Goal: Task Accomplishment & Management: Use online tool/utility

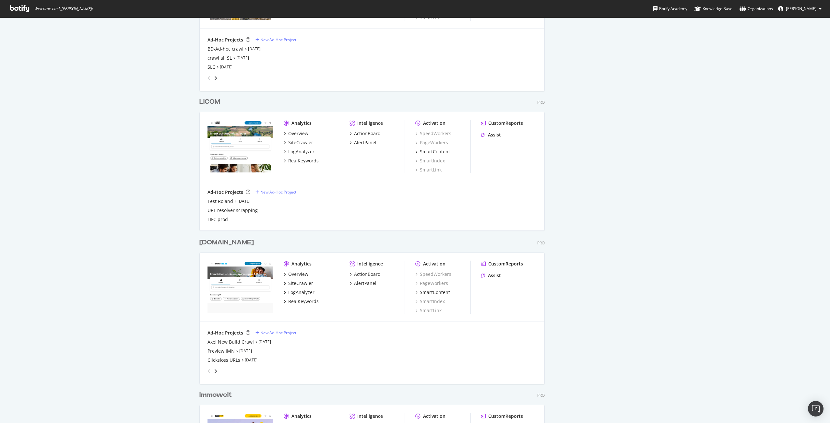
scroll to position [681, 0]
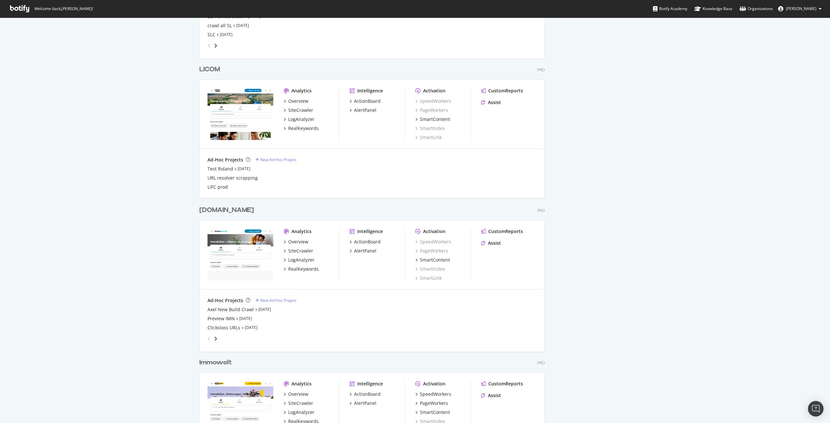
click at [213, 209] on div "[DOMAIN_NAME]" at bounding box center [226, 210] width 54 height 9
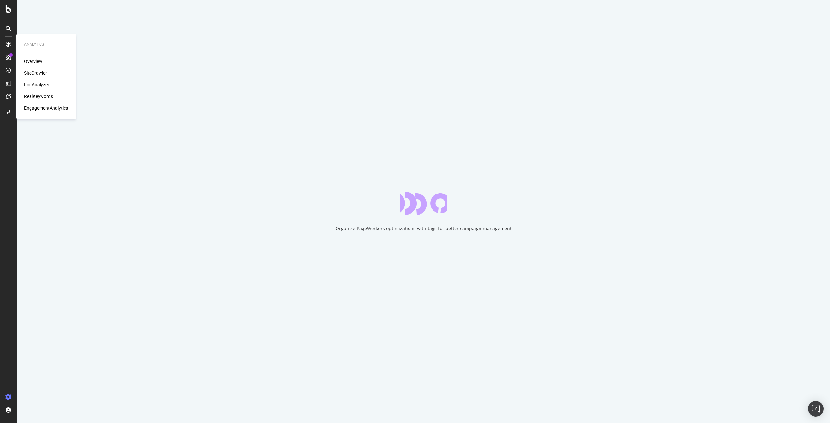
click at [40, 84] on div "LogAnalyzer" at bounding box center [36, 84] width 25 height 6
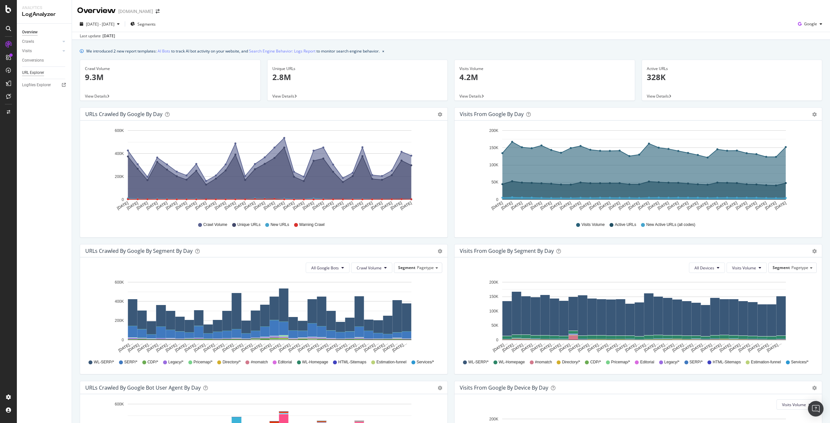
click at [33, 74] on div "URL Explorer" at bounding box center [33, 72] width 22 height 7
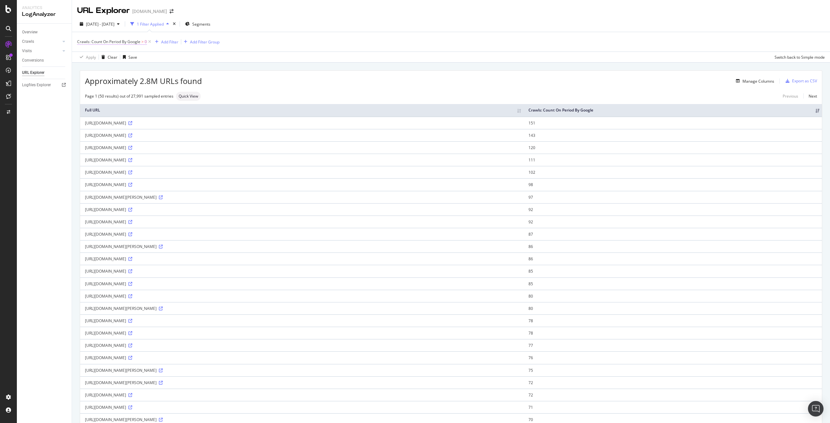
click at [111, 41] on span "Crawls: Count On Period By Google" at bounding box center [108, 42] width 63 height 6
click at [102, 68] on span "Greater than" at bounding box center [94, 68] width 23 height 6
click at [104, 79] on div "Equal to" at bounding box center [118, 81] width 69 height 8
click at [146, 91] on div "Apply" at bounding box center [149, 93] width 10 height 6
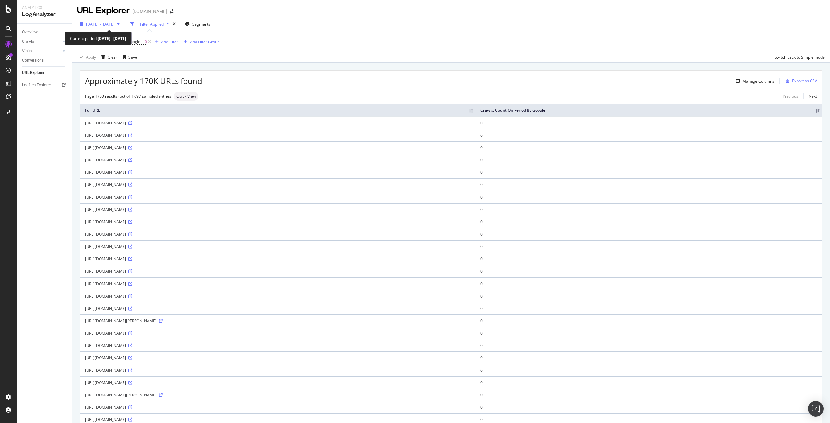
click at [111, 23] on span "[DATE] - [DATE]" at bounding box center [100, 24] width 29 height 6
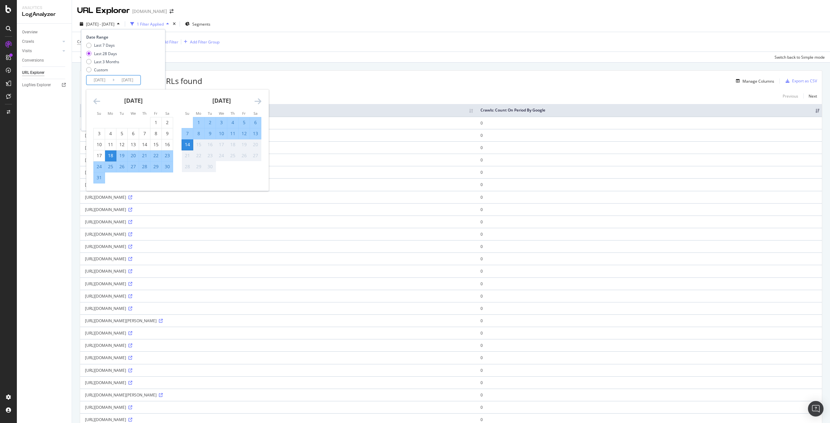
click at [104, 79] on input "[DATE]" at bounding box center [100, 80] width 26 height 9
click at [97, 101] on icon "Move backward to switch to the previous month." at bounding box center [96, 101] width 7 height 8
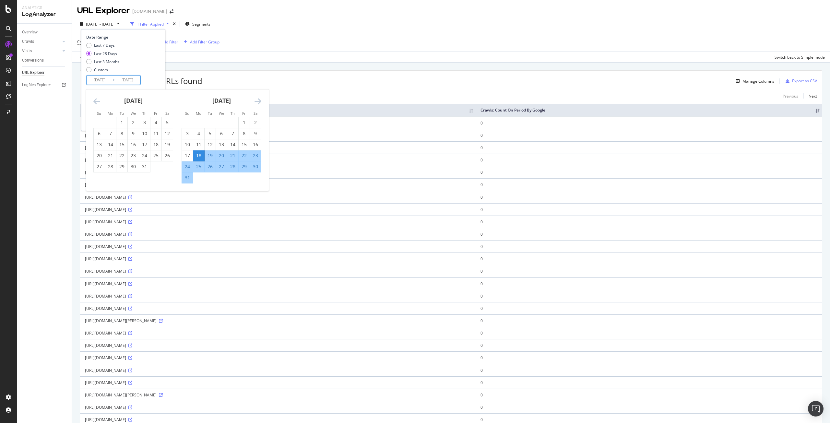
click at [96, 102] on icon "Move backward to switch to the previous month." at bounding box center [96, 101] width 7 height 8
click at [93, 101] on icon "Move backward to switch to the previous month." at bounding box center [96, 101] width 7 height 8
click at [187, 121] on div "1" at bounding box center [187, 122] width 11 height 6
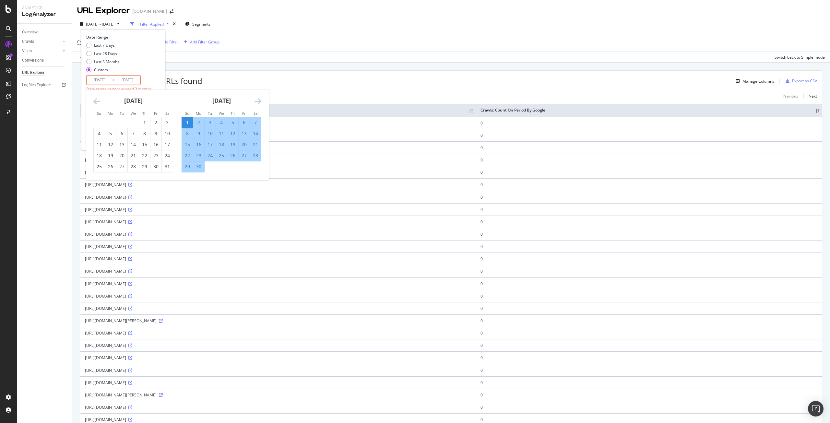
click at [121, 81] on input "[DATE]" at bounding box center [127, 80] width 26 height 9
click at [255, 99] on icon "Move forward to switch to the next month." at bounding box center [258, 101] width 7 height 8
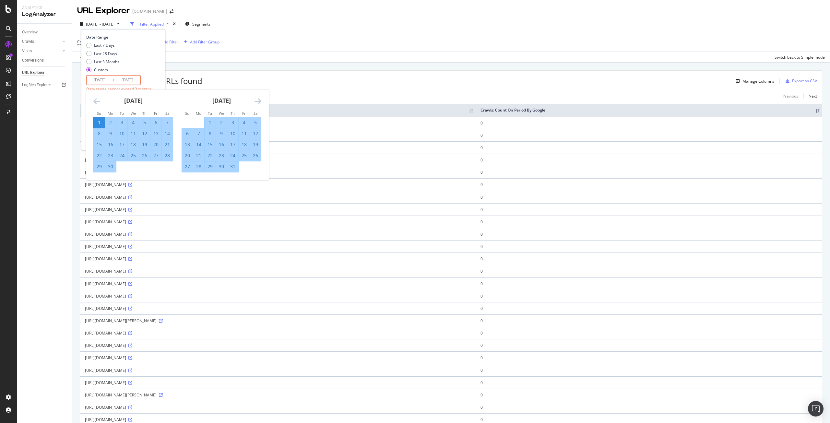
click at [255, 99] on icon "Move forward to switch to the next month." at bounding box center [258, 101] width 7 height 8
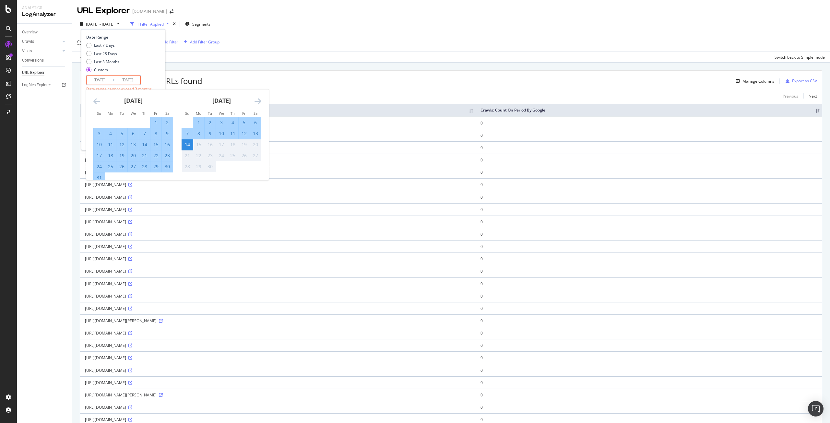
click at [186, 147] on div "14" at bounding box center [187, 144] width 11 height 6
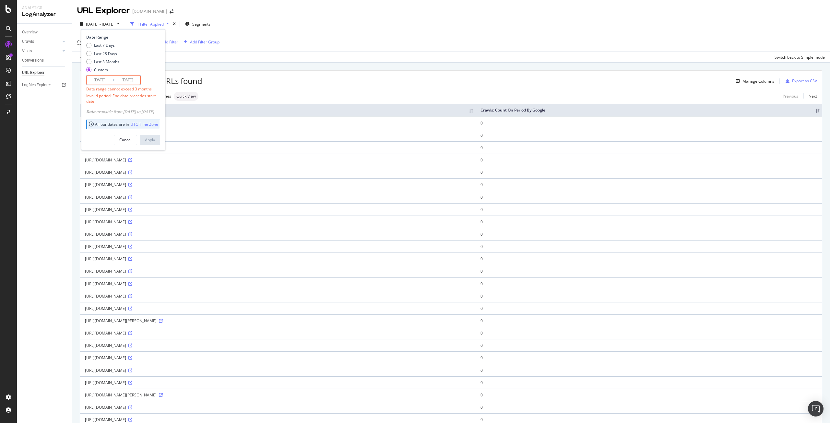
click at [99, 79] on input "[DATE]" at bounding box center [100, 80] width 26 height 9
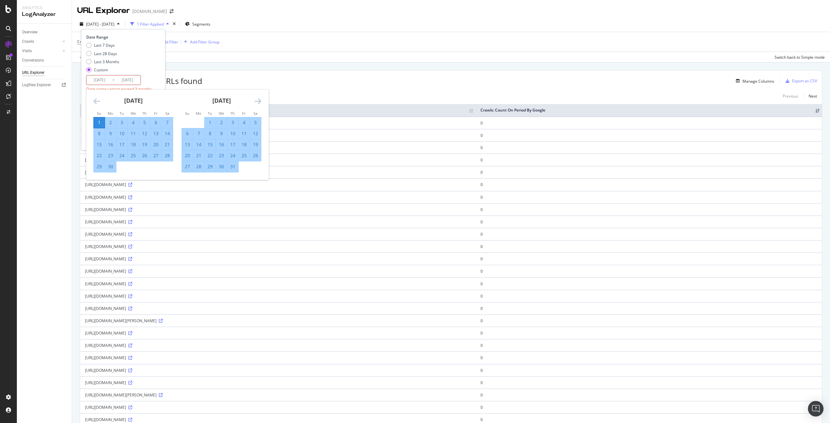
click at [97, 99] on icon "Move backward to switch to the previous month." at bounding box center [96, 101] width 7 height 8
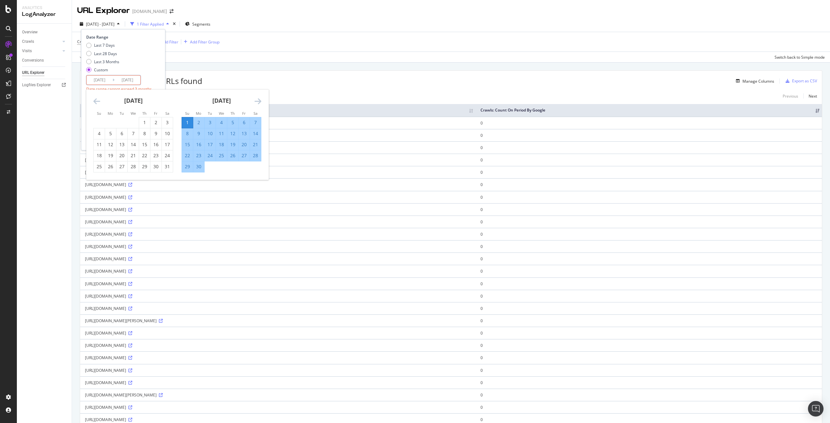
click at [257, 99] on icon "Move forward to switch to the next month." at bounding box center [258, 101] width 7 height 8
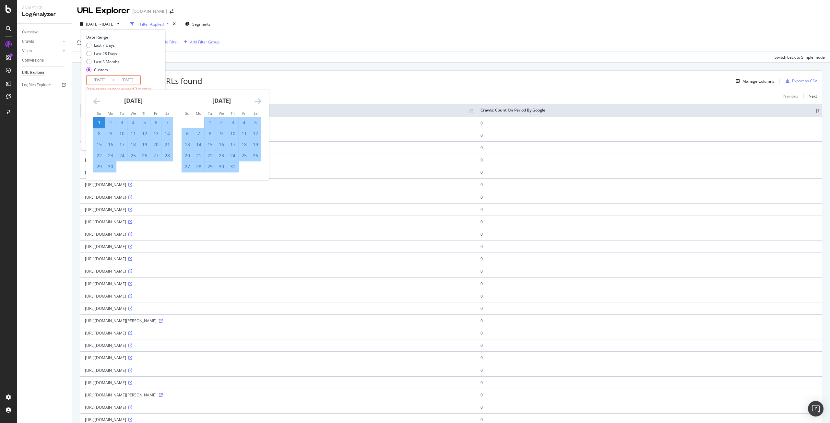
click at [163, 132] on div "14" at bounding box center [167, 133] width 11 height 6
type input "[DATE]"
click at [159, 78] on div "Date Range Last 7 Days Last 28 Days Last 3 Months Custom [DATE] Navigate forwar…" at bounding box center [122, 59] width 72 height 51
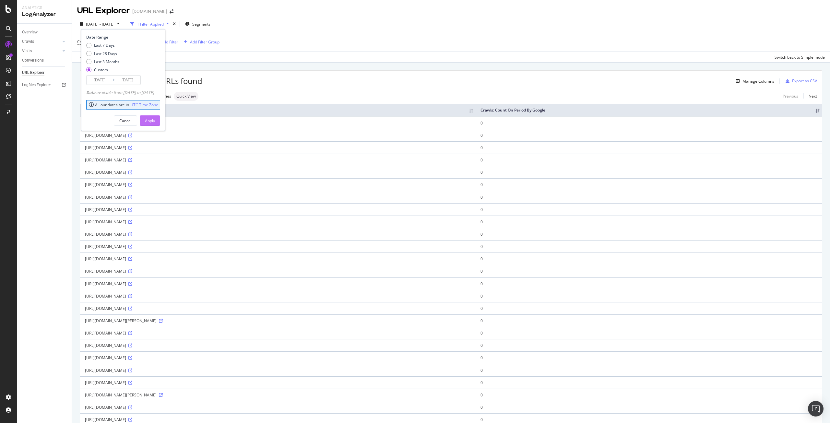
click at [160, 119] on button "Apply" at bounding box center [150, 120] width 20 height 10
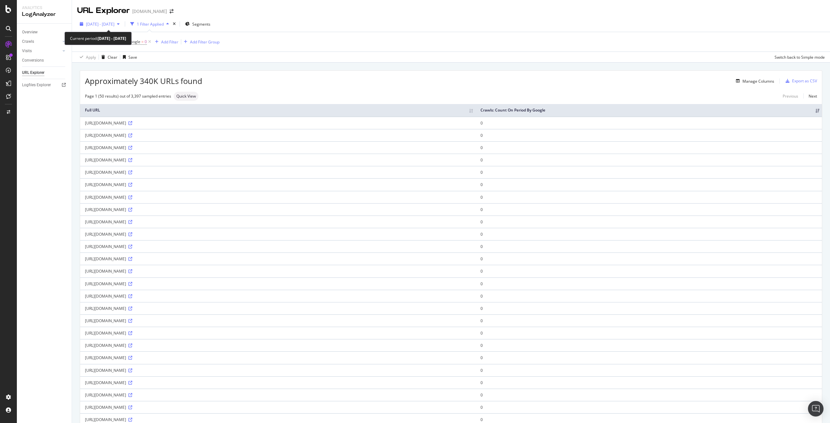
click at [107, 23] on span "[DATE] - [DATE]" at bounding box center [100, 24] width 29 height 6
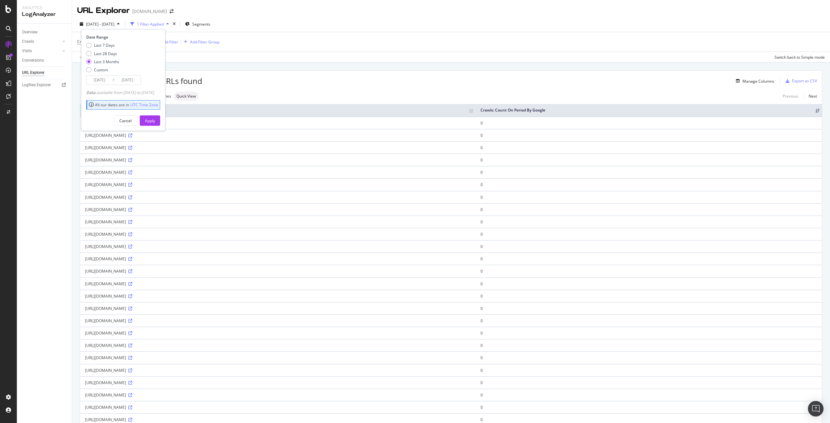
click at [107, 23] on span "[DATE] - [DATE]" at bounding box center [100, 24] width 29 height 6
